Goal: Transaction & Acquisition: Purchase product/service

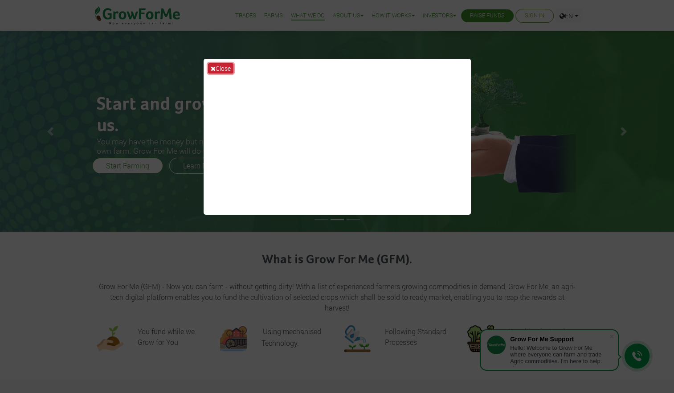
click at [216, 67] on button "Close" at bounding box center [220, 68] width 25 height 10
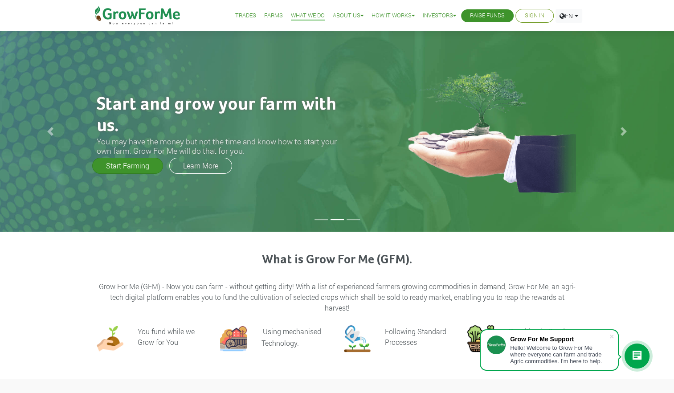
click at [135, 170] on link "Start Farming" at bounding box center [127, 166] width 71 height 16
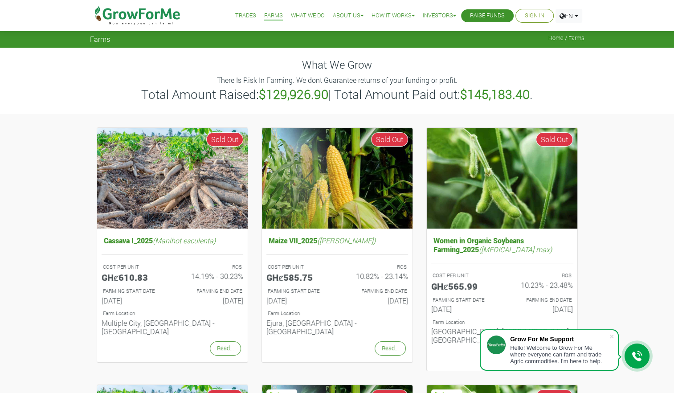
click at [237, 16] on link "Trades" at bounding box center [245, 15] width 21 height 9
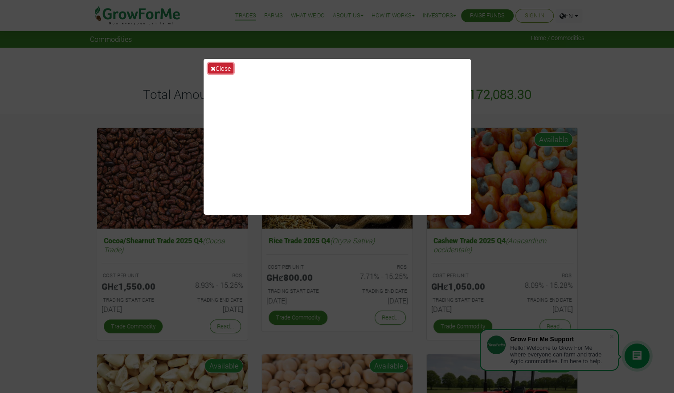
click at [218, 65] on button "Close" at bounding box center [220, 68] width 25 height 10
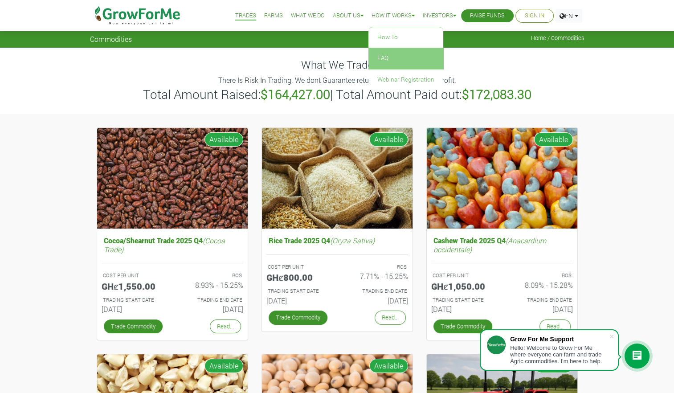
click at [380, 51] on link "FAQ" at bounding box center [405, 58] width 75 height 20
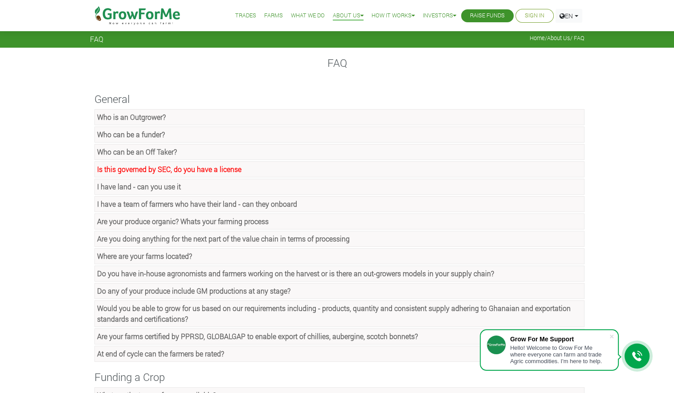
click at [135, 116] on strong "Who is an Outgrower?" at bounding box center [131, 116] width 69 height 9
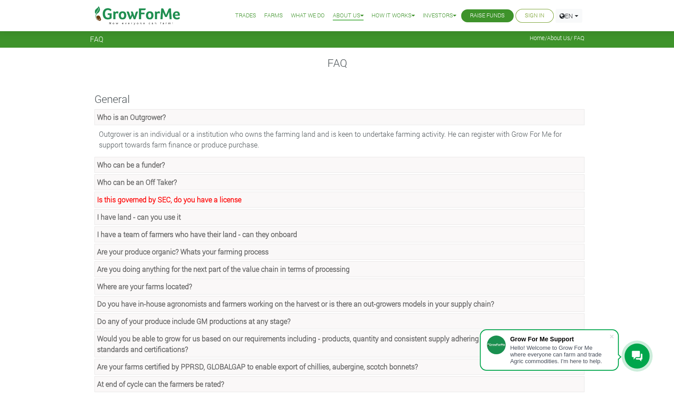
click at [141, 168] on strong "Who can be a funder?" at bounding box center [131, 164] width 68 height 9
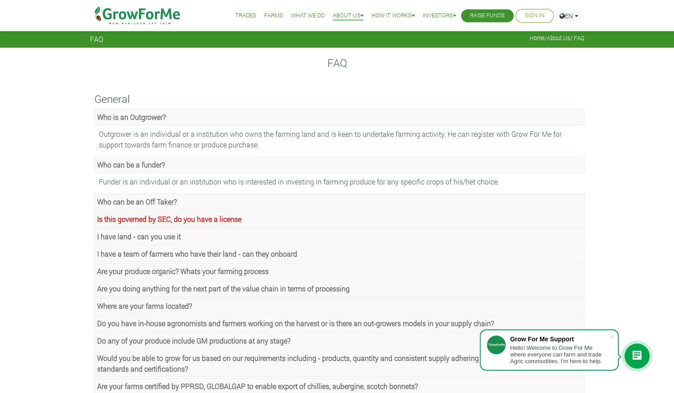
click at [139, 201] on strong "Who can be an Off Taker?" at bounding box center [137, 201] width 80 height 9
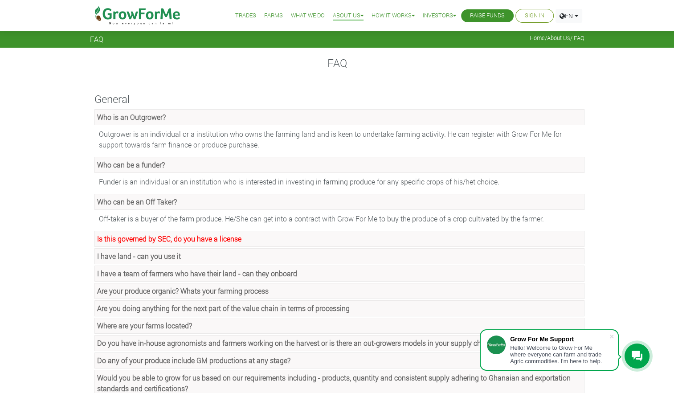
click at [152, 234] on strong "Is this governed by SEC, do you have a license" at bounding box center [169, 238] width 144 height 9
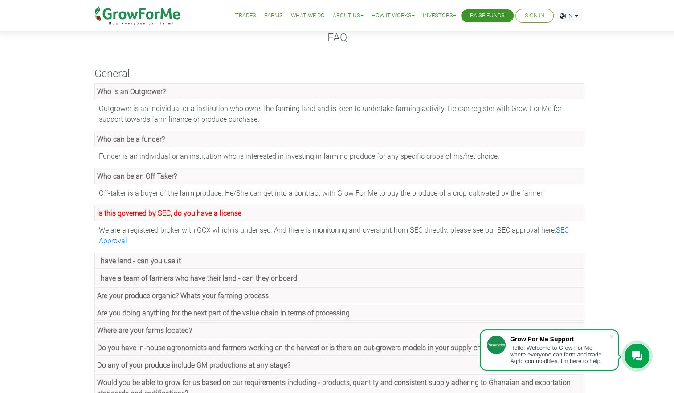
scroll to position [30, 0]
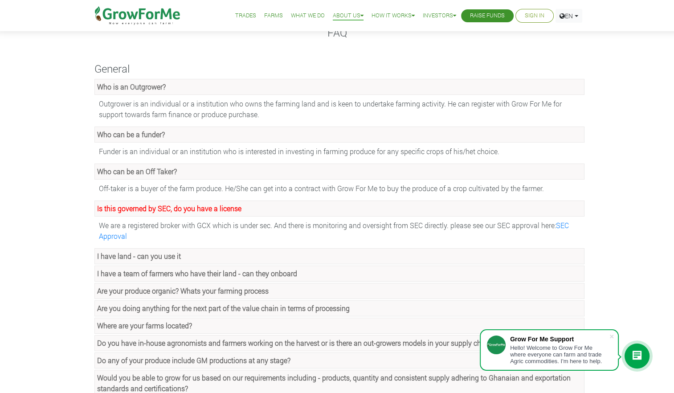
click at [118, 251] on strong "I have land - can you use it" at bounding box center [139, 255] width 84 height 9
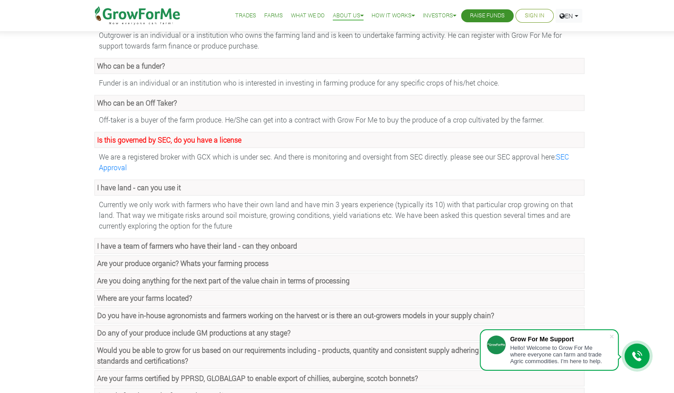
scroll to position [100, 0]
click at [118, 246] on strong "I have a team of farmers who have their land - can they onboard" at bounding box center [197, 244] width 200 height 9
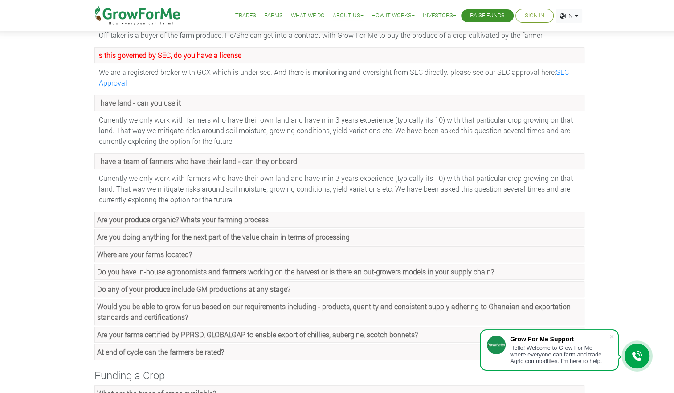
scroll to position [185, 0]
click at [116, 219] on strong "Are your produce organic? Whats your farming process" at bounding box center [183, 217] width 172 height 9
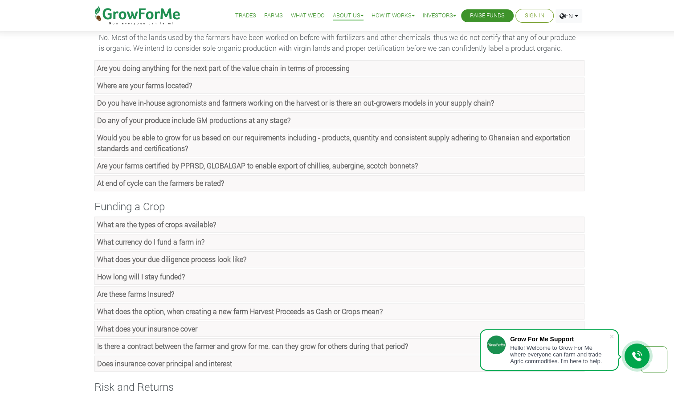
scroll to position [387, 0]
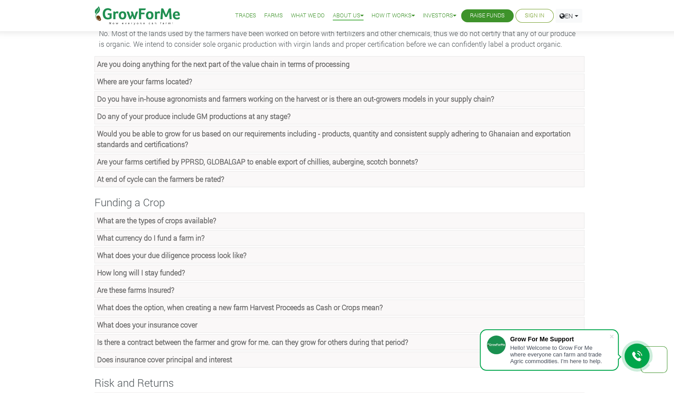
click at [116, 219] on strong "What are the types of crops available?" at bounding box center [156, 220] width 119 height 9
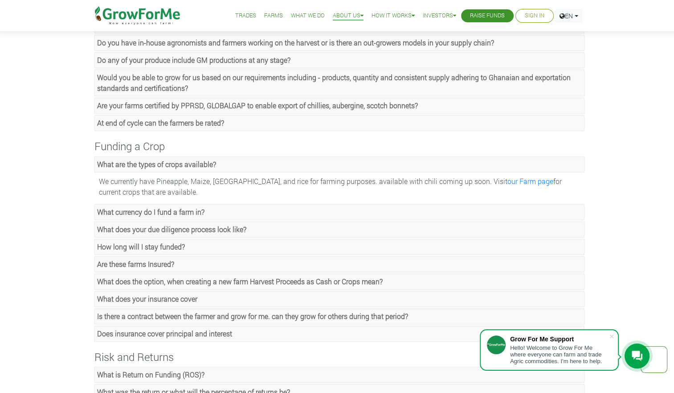
scroll to position [443, 0]
click at [168, 241] on strong "How long will I stay funded?" at bounding box center [141, 245] width 88 height 9
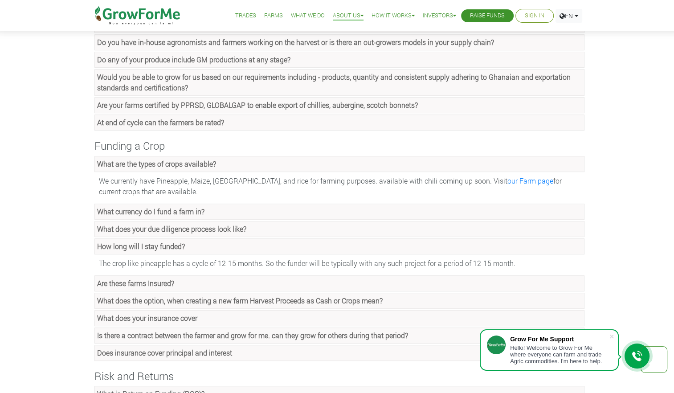
click at [110, 279] on strong "Are these farms Insured?" at bounding box center [135, 282] width 77 height 9
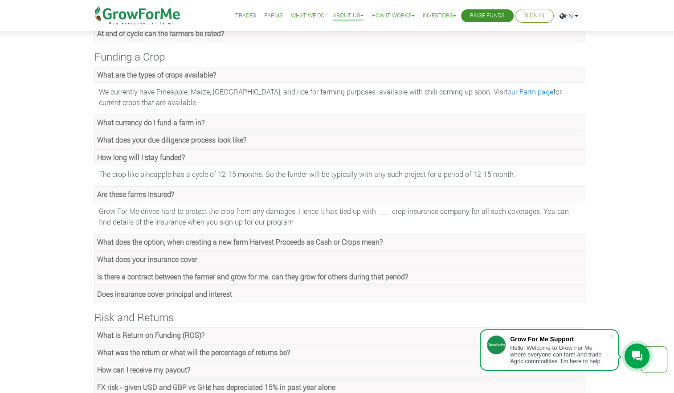
scroll to position [534, 0]
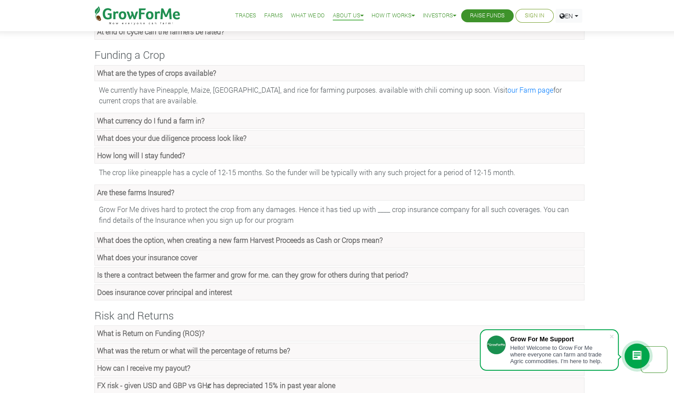
click at [130, 240] on strong "What does the option, when creating a new farm Harvest Proceeds as Cash or Crop…" at bounding box center [240, 239] width 286 height 9
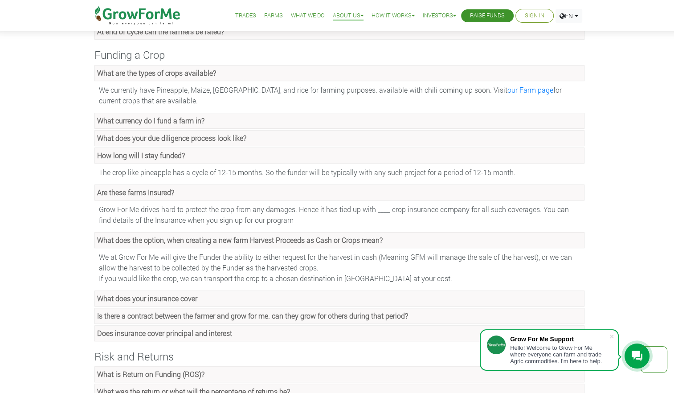
click at [134, 294] on strong "What does your insurance cover" at bounding box center [147, 298] width 100 height 9
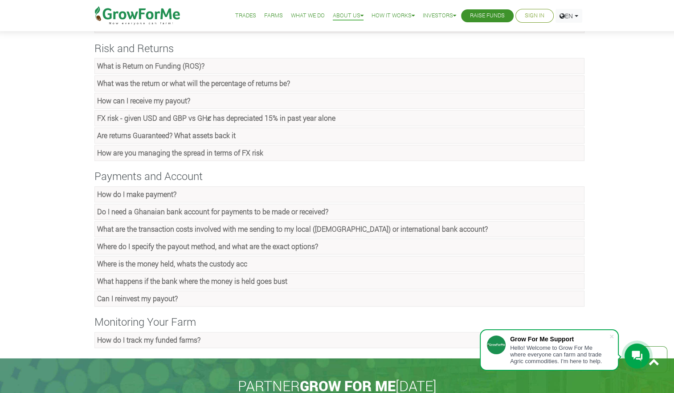
scroll to position [864, 0]
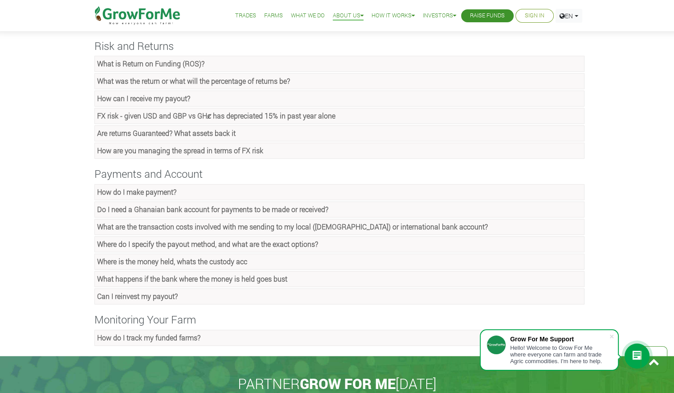
click at [132, 189] on strong "How do I make payment?" at bounding box center [136, 191] width 79 height 9
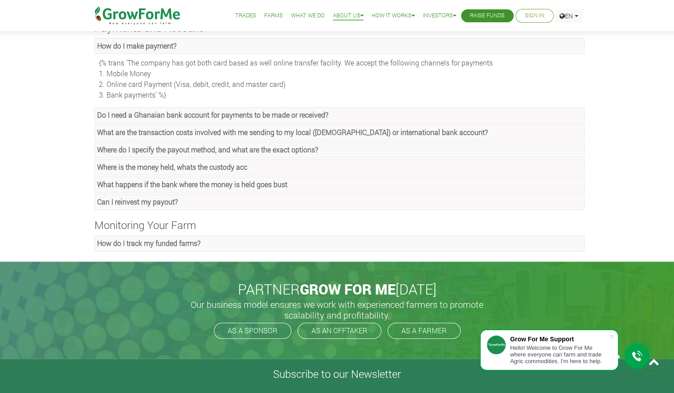
scroll to position [1011, 0]
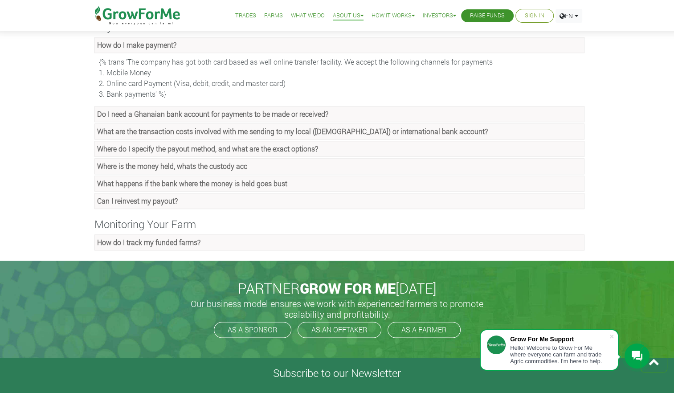
click at [150, 240] on link "How do I track my funded farms?" at bounding box center [339, 242] width 490 height 16
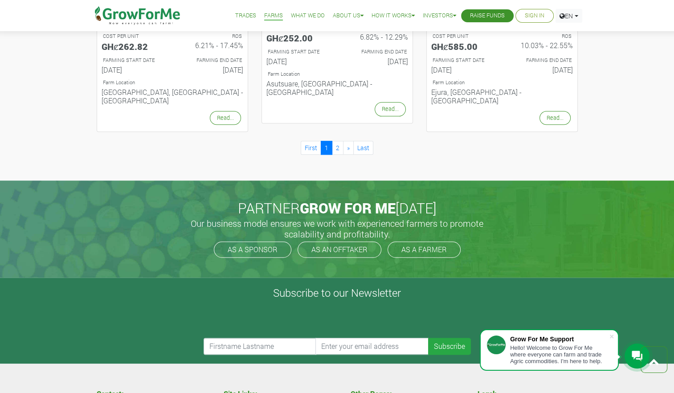
scroll to position [1014, 0]
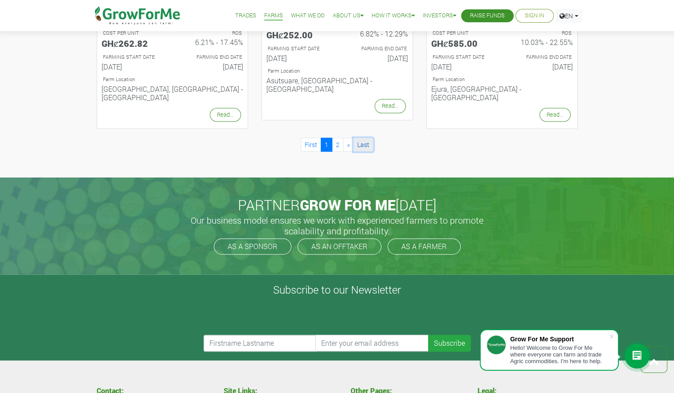
click at [361, 138] on link "Last" at bounding box center [363, 145] width 20 height 14
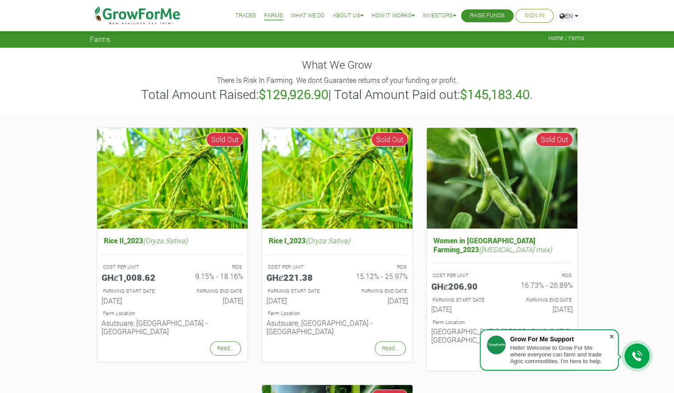
click at [612, 335] on span at bounding box center [611, 336] width 9 height 9
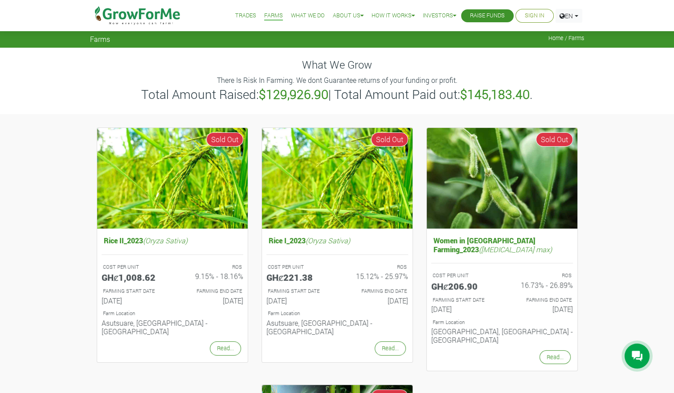
click at [560, 38] on span "Home / Farms" at bounding box center [566, 38] width 36 height 7
click at [563, 42] on div "Farms Home / Farms" at bounding box center [337, 38] width 508 height 10
click at [557, 38] on span "Home / Farms" at bounding box center [566, 38] width 36 height 7
click at [571, 41] on span "Home / Farms" at bounding box center [566, 38] width 36 height 7
click at [264, 16] on link "Farms" at bounding box center [273, 15] width 19 height 9
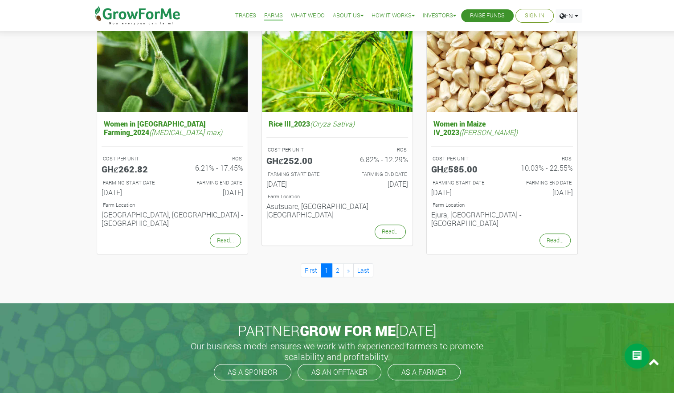
scroll to position [889, 0]
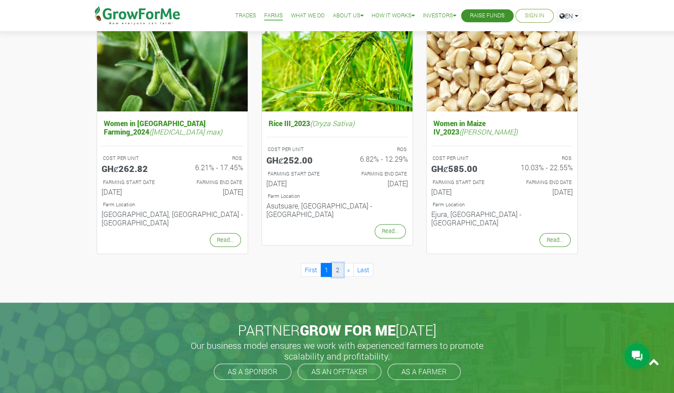
click at [337, 263] on link "2" at bounding box center [338, 270] width 12 height 14
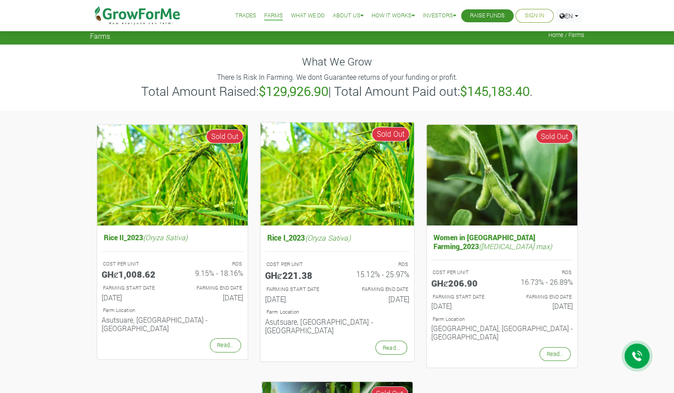
scroll to position [2, 0]
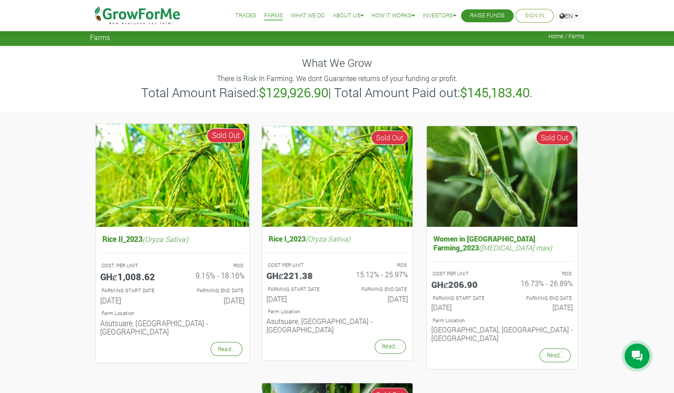
click at [191, 176] on img at bounding box center [172, 174] width 154 height 103
click at [232, 342] on link "Read..." at bounding box center [226, 349] width 32 height 14
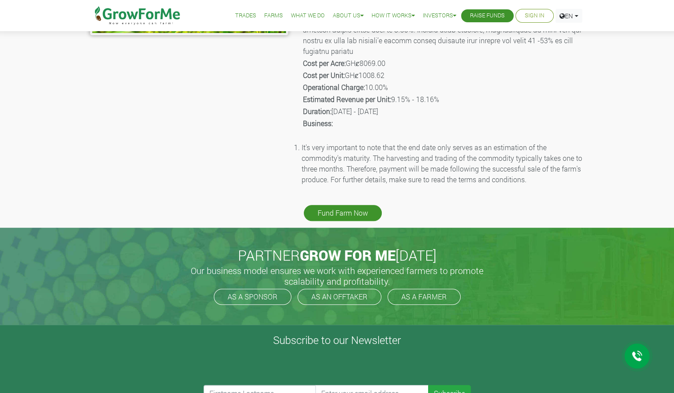
scroll to position [290, 0]
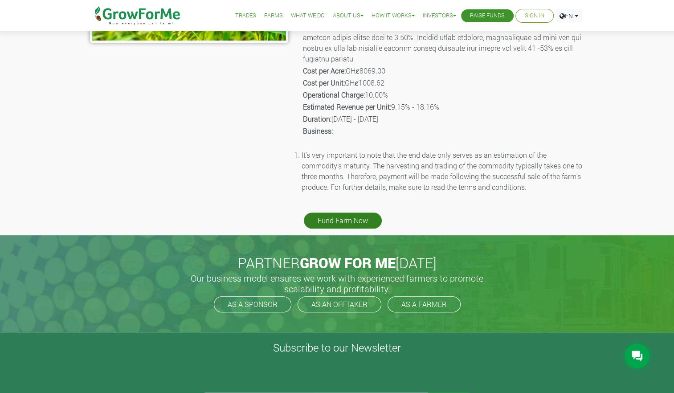
click at [349, 212] on link "Fund Farm Now" at bounding box center [343, 220] width 78 height 16
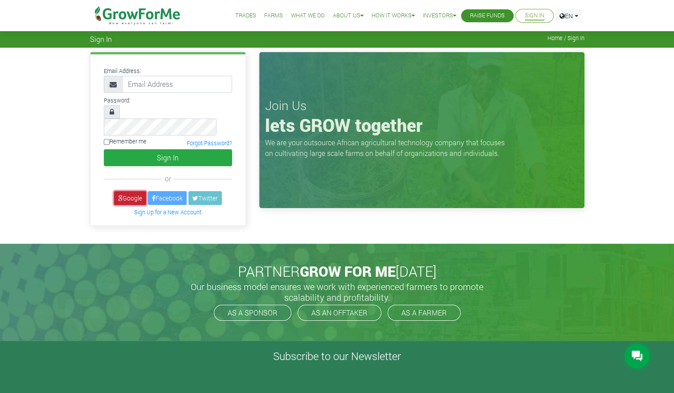
click at [132, 191] on link "Google" at bounding box center [130, 198] width 32 height 14
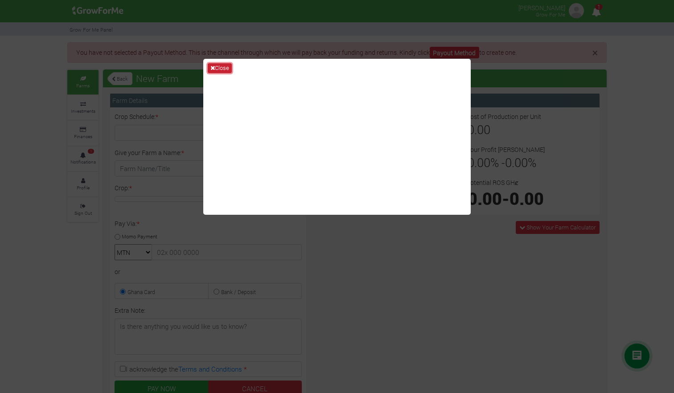
click at [220, 69] on button "Close" at bounding box center [220, 68] width 24 height 10
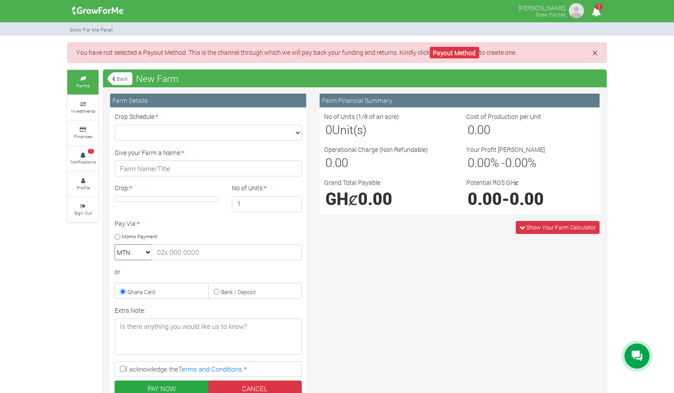
click at [124, 77] on link "Back" at bounding box center [119, 78] width 25 height 15
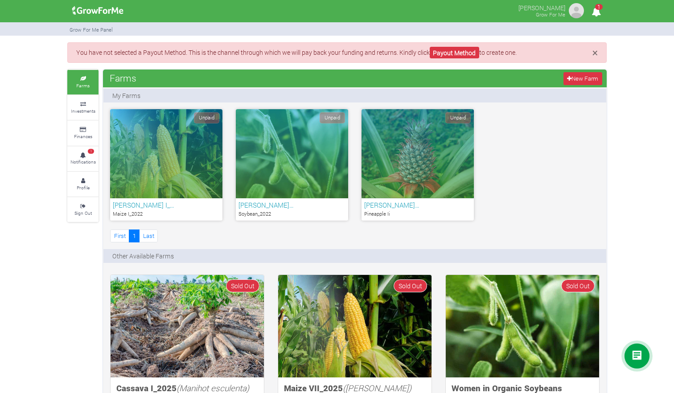
scroll to position [4, 0]
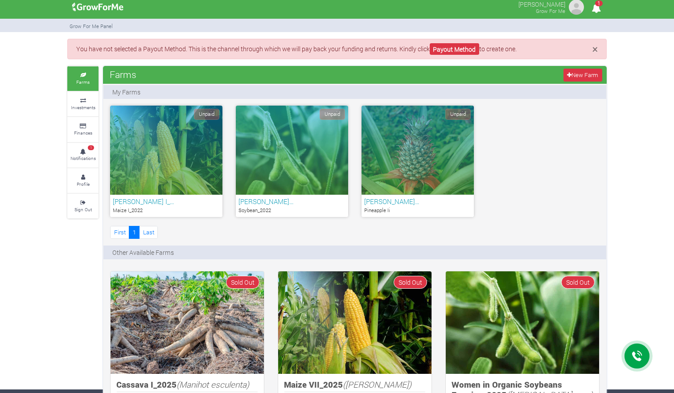
click at [159, 182] on div "Unpaid" at bounding box center [166, 150] width 112 height 89
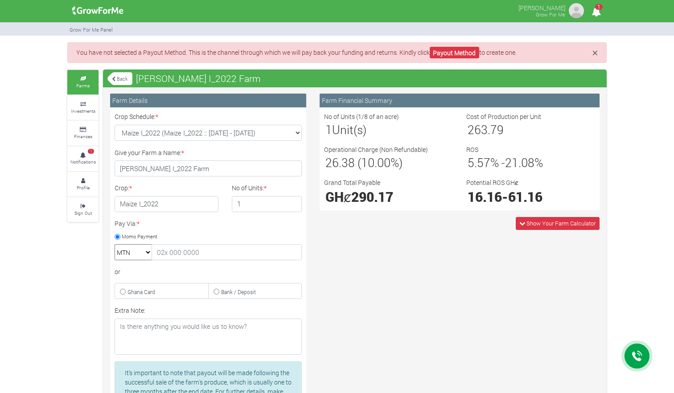
click at [120, 78] on link "Back" at bounding box center [119, 78] width 25 height 15
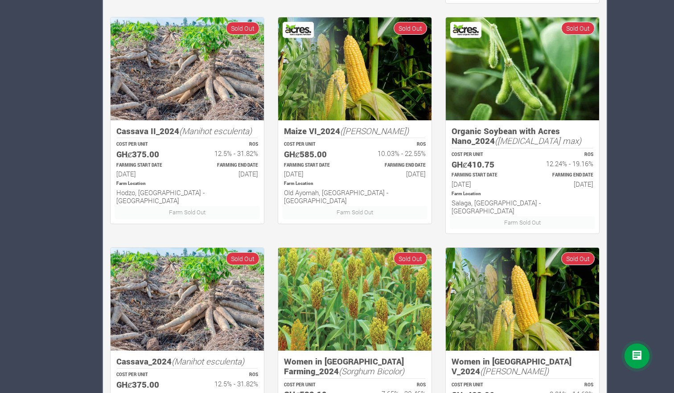
scroll to position [576, 0]
